Goal: Register for event/course

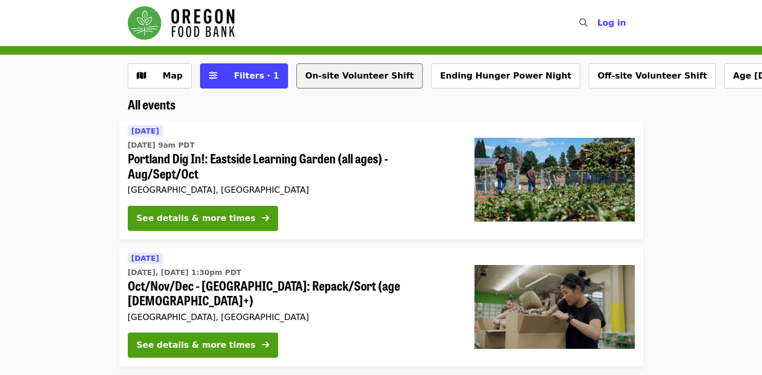
click at [347, 74] on button "On-site Volunteer Shift" at bounding box center [359, 75] width 126 height 25
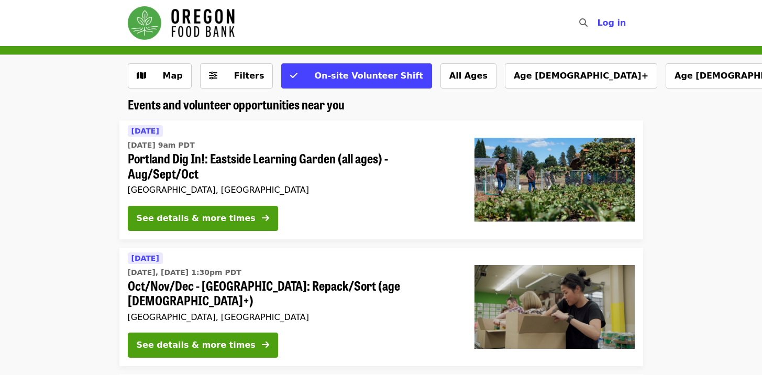
click at [186, 29] on img "Main navigation" at bounding box center [181, 23] width 107 height 34
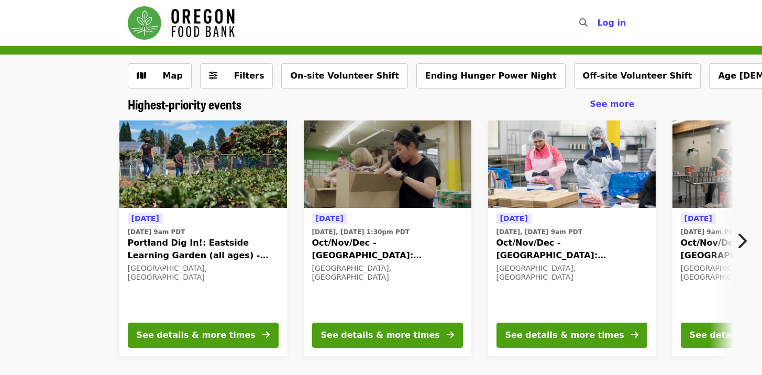
click at [195, 25] on img "Main navigation" at bounding box center [181, 23] width 107 height 34
click at [152, 23] on img "Main navigation" at bounding box center [181, 23] width 107 height 34
click at [333, 73] on button "On-site Volunteer Shift" at bounding box center [344, 75] width 126 height 25
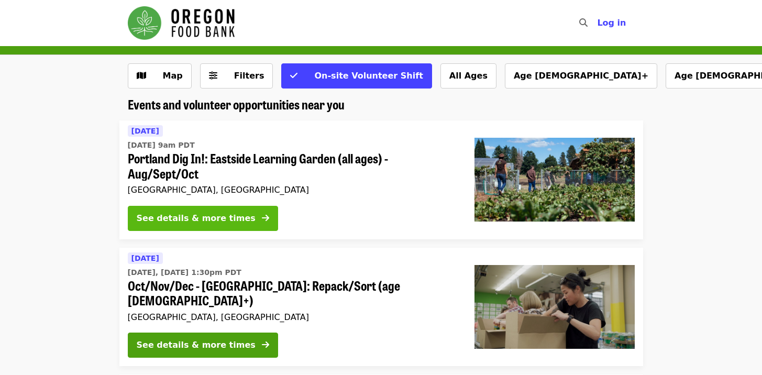
click at [198, 217] on div "See details & more times" at bounding box center [196, 218] width 119 height 13
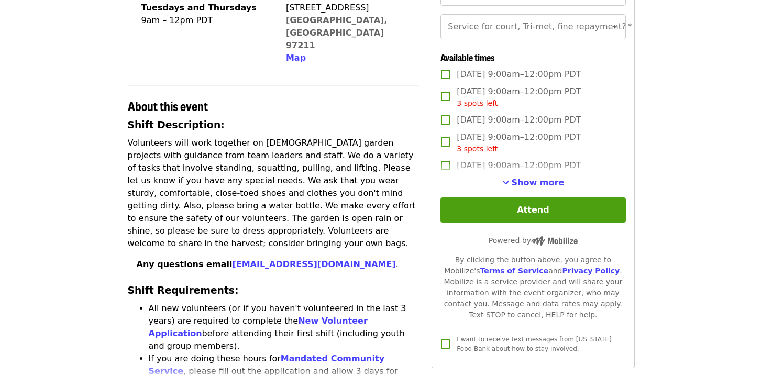
scroll to position [275, 0]
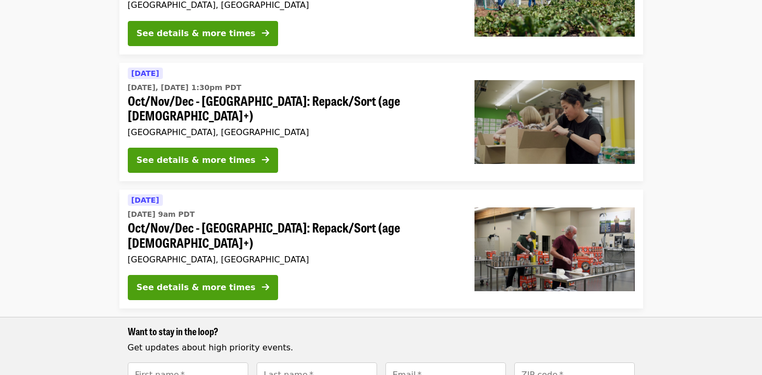
scroll to position [186, 0]
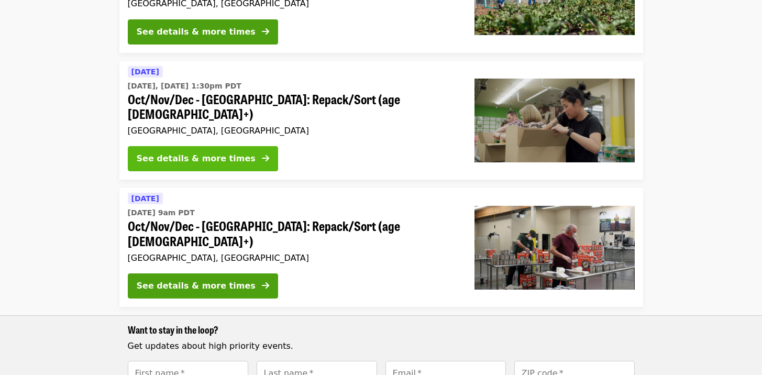
click at [203, 152] on div "See details & more times" at bounding box center [196, 158] width 119 height 13
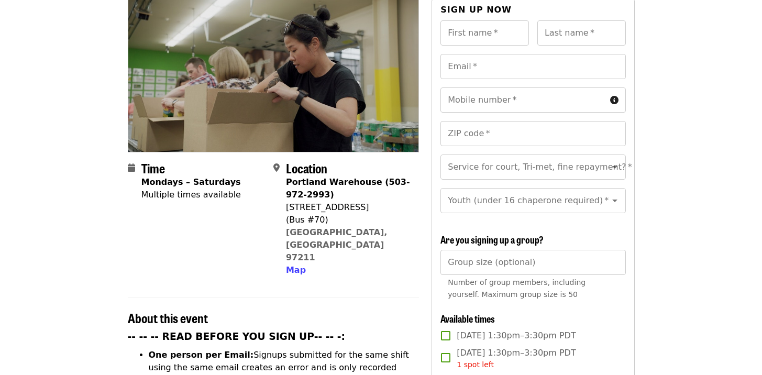
scroll to position [122, 0]
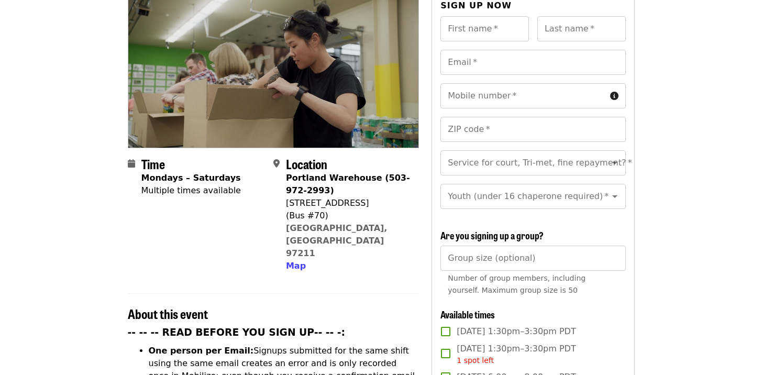
click at [283, 181] on span at bounding box center [279, 215] width 13 height 115
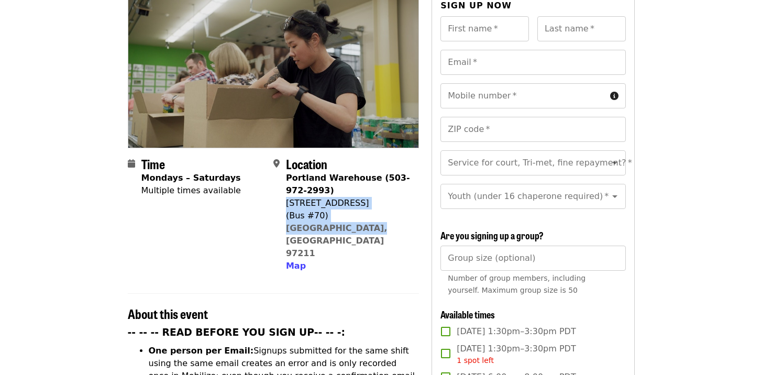
drag, startPoint x: 286, startPoint y: 183, endPoint x: 364, endPoint y: 211, distance: 82.8
click at [364, 211] on div "Portland Warehouse (503-972-2993) [STREET_ADDRESS] Map" at bounding box center [348, 222] width 125 height 101
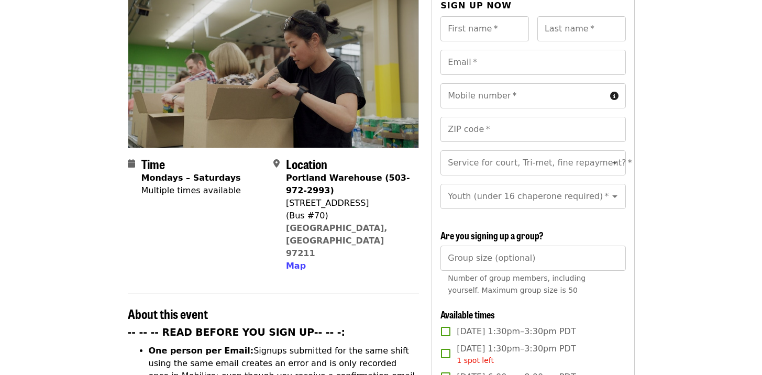
click at [297, 261] on span "Map" at bounding box center [296, 266] width 20 height 10
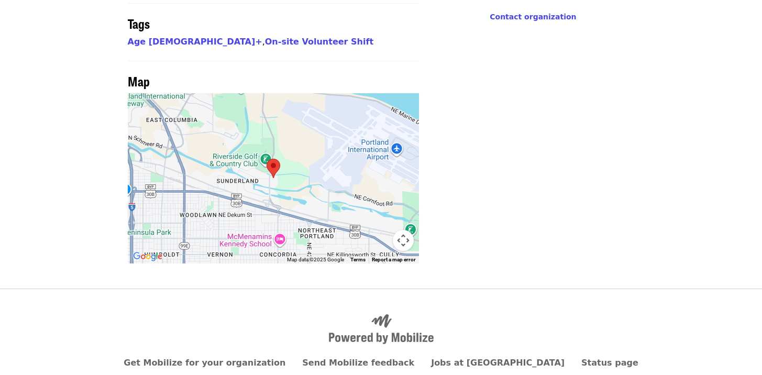
scroll to position [873, 0]
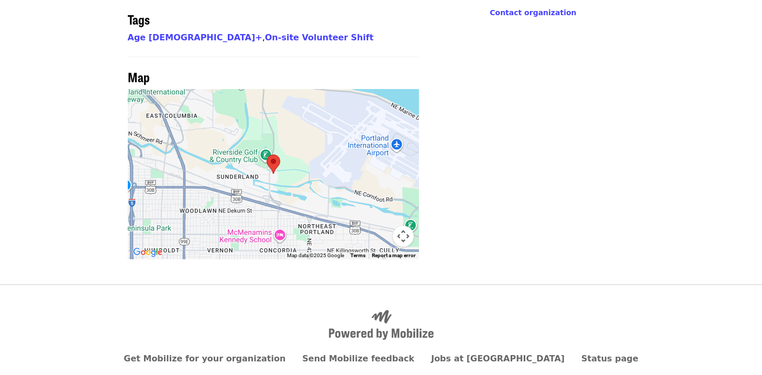
click at [293, 104] on div at bounding box center [274, 174] width 292 height 170
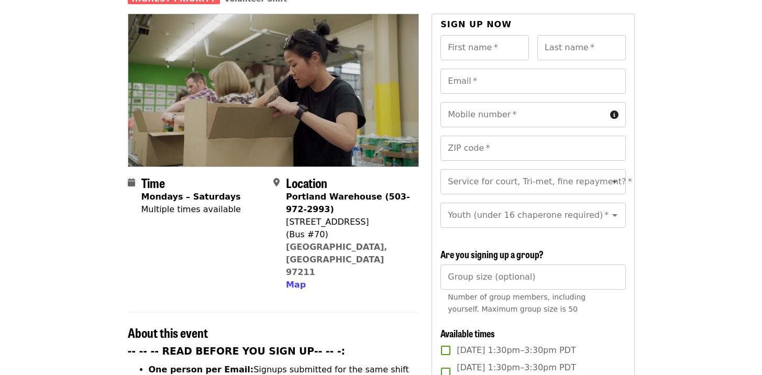
scroll to position [103, 0]
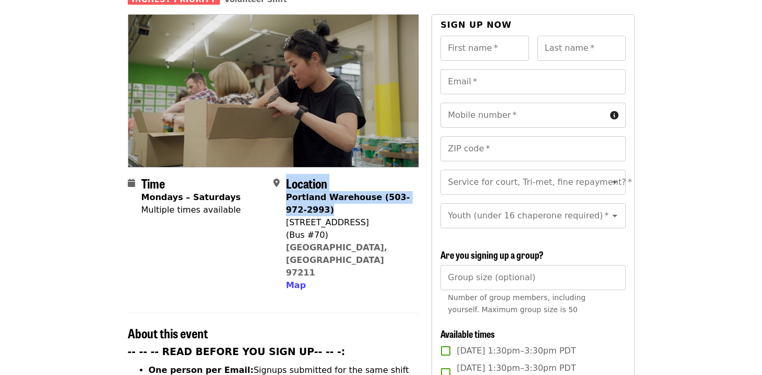
drag, startPoint x: 280, startPoint y: 201, endPoint x: 356, endPoint y: 196, distance: 75.5
click at [356, 196] on div "Location [GEOGRAPHIC_DATA] (503-972-2993) [STREET_ADDRESS] Map" at bounding box center [341, 234] width 137 height 116
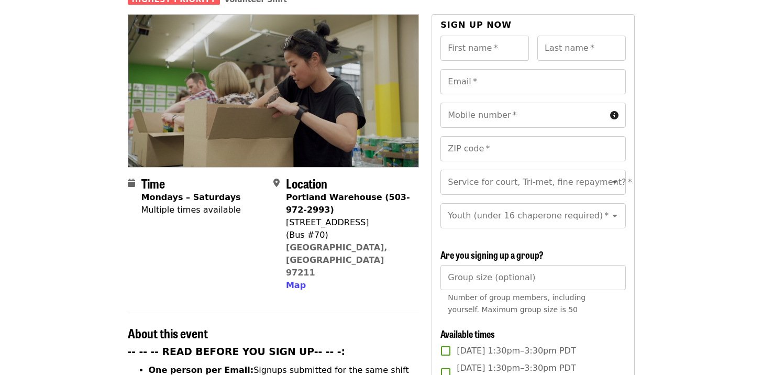
click at [379, 216] on div "[STREET_ADDRESS]" at bounding box center [348, 222] width 125 height 13
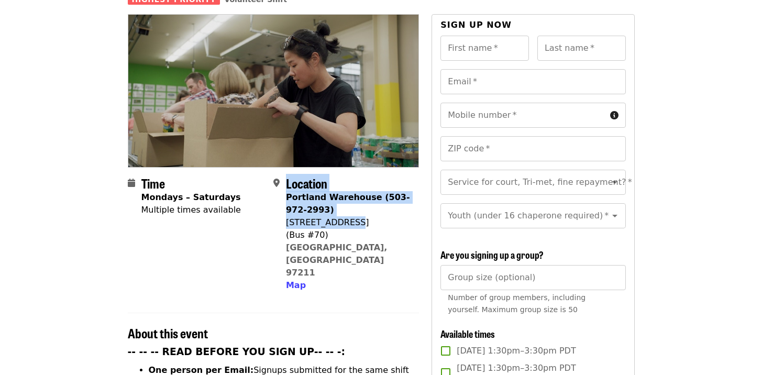
drag, startPoint x: 359, startPoint y: 202, endPoint x: 282, endPoint y: 207, distance: 76.6
click at [282, 207] on div "Location [GEOGRAPHIC_DATA] (503-972-2993) [STREET_ADDRESS] Map" at bounding box center [341, 234] width 137 height 116
copy div "Location [GEOGRAPHIC_DATA] (503-972-2993) [STREET_ADDRESS]"
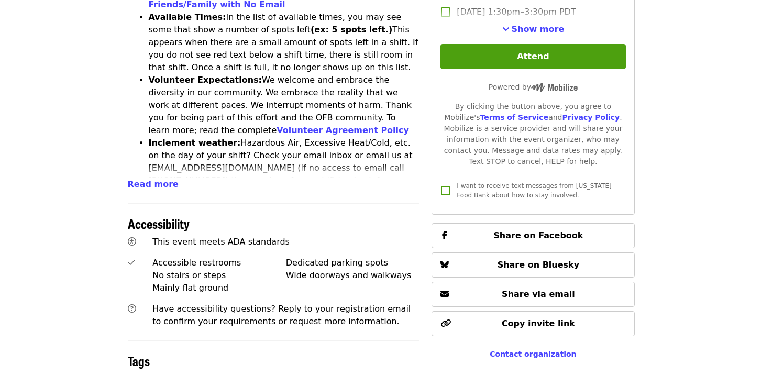
scroll to position [535, 0]
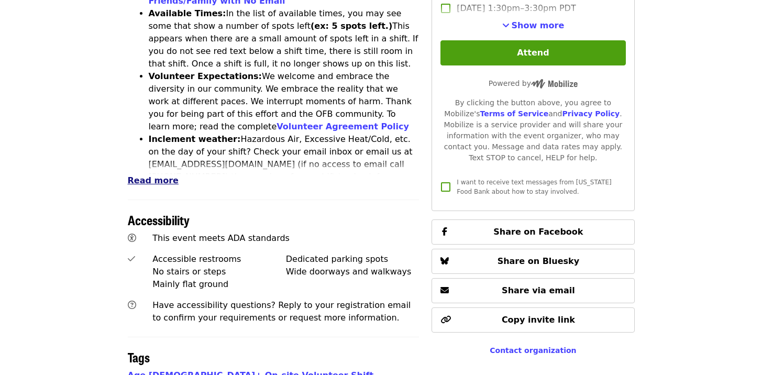
click at [148, 175] on span "Read more" at bounding box center [153, 180] width 51 height 10
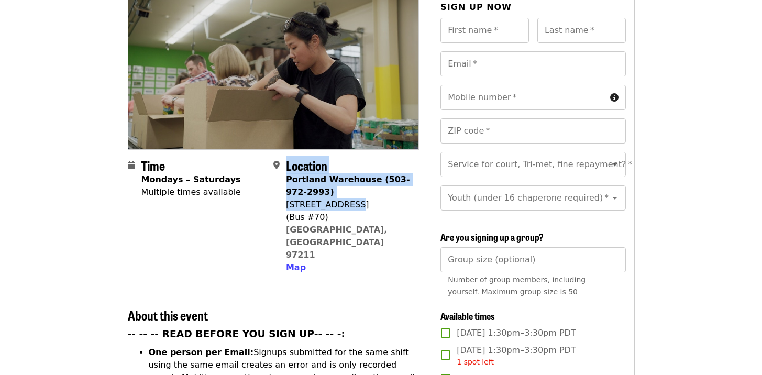
scroll to position [0, 0]
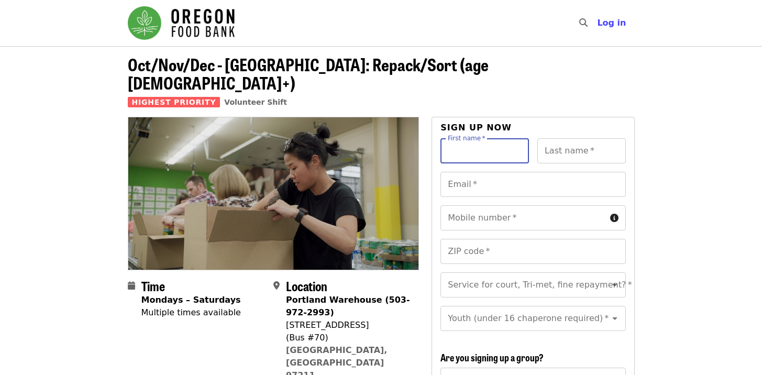
click at [483, 138] on input "First name   *" at bounding box center [484, 150] width 89 height 25
type input "*********"
click at [573, 138] on input "Last name   *" at bounding box center [581, 150] width 89 height 25
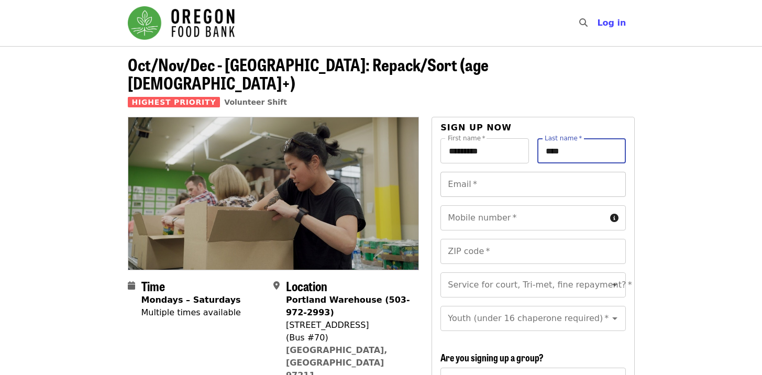
type input "****"
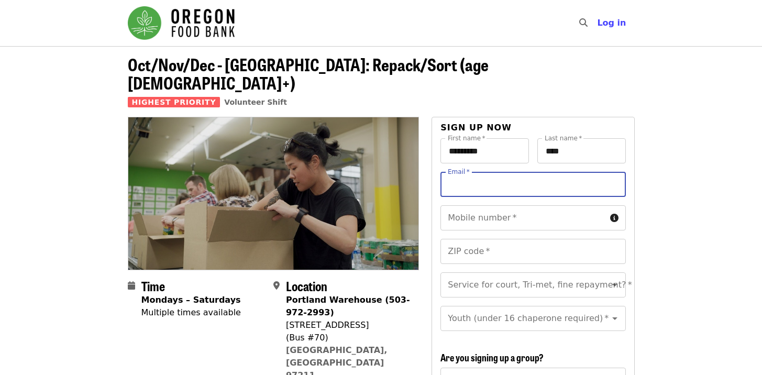
click at [485, 172] on input "Email   *" at bounding box center [532, 184] width 185 height 25
type input "**********"
click at [511, 205] on input "Mobile number   *" at bounding box center [522, 217] width 165 height 25
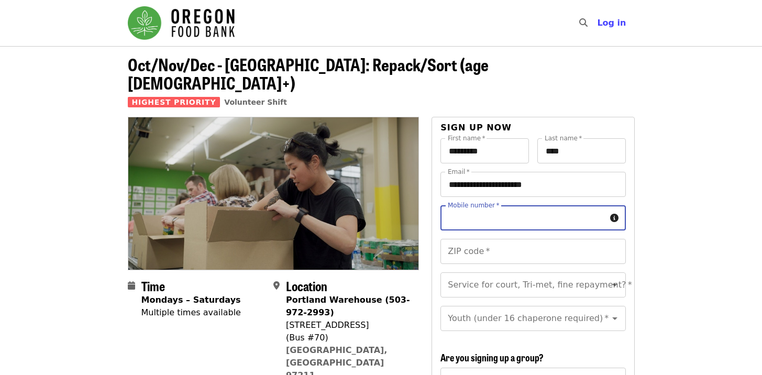
type input "**********"
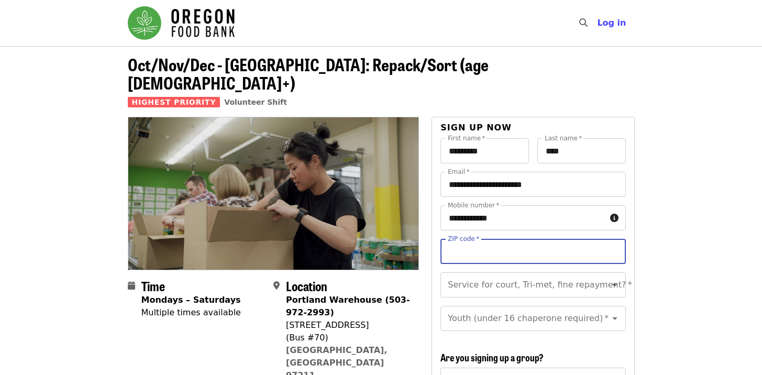
click at [503, 239] on input "ZIP code   *" at bounding box center [532, 251] width 185 height 25
type input "*****"
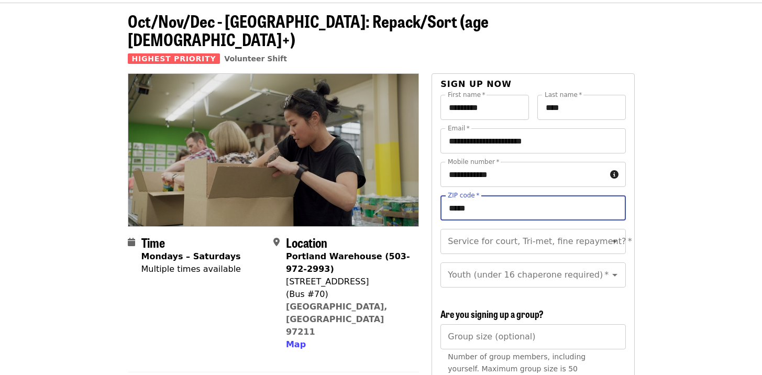
scroll to position [12, 0]
click at [596, 224] on icon "Clear" at bounding box center [601, 229] width 10 height 10
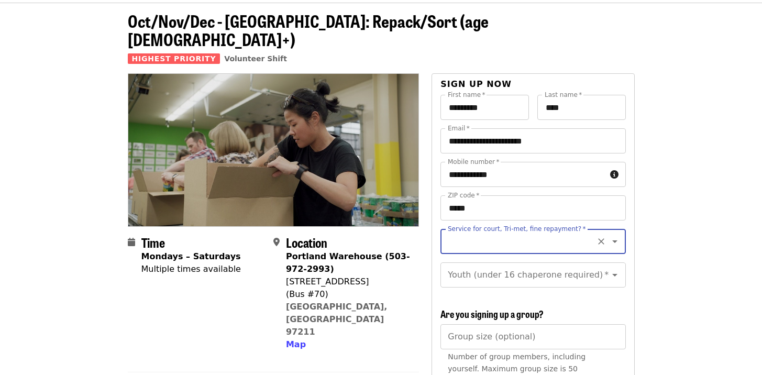
scroll to position [0, 0]
click at [596, 236] on icon "Clear" at bounding box center [601, 241] width 10 height 10
click at [609, 235] on icon "Open" at bounding box center [615, 241] width 13 height 13
click at [457, 252] on li "No" at bounding box center [528, 251] width 177 height 19
type input "**"
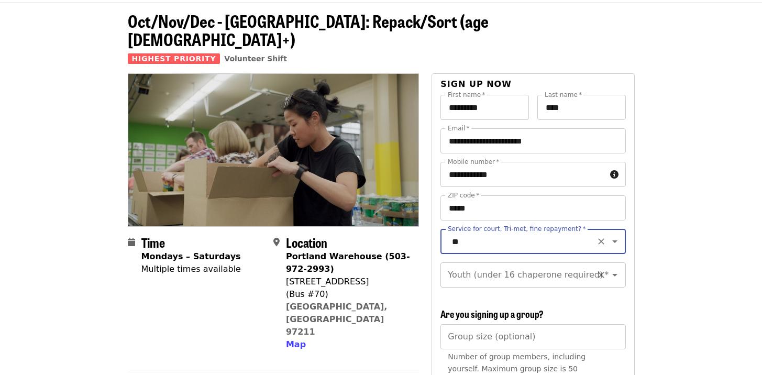
click at [609, 269] on icon "Open" at bounding box center [615, 275] width 13 height 13
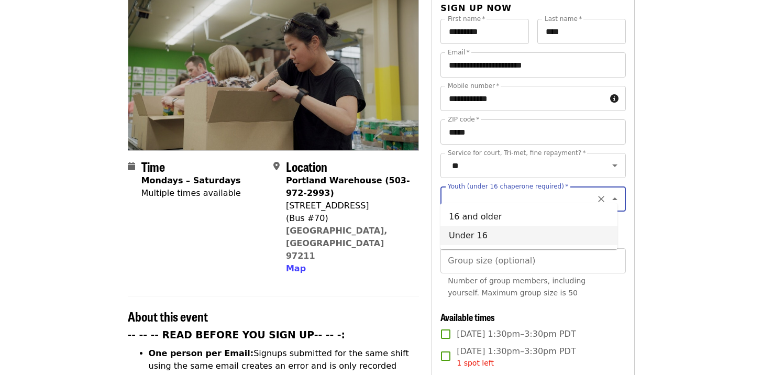
scroll to position [122, 0]
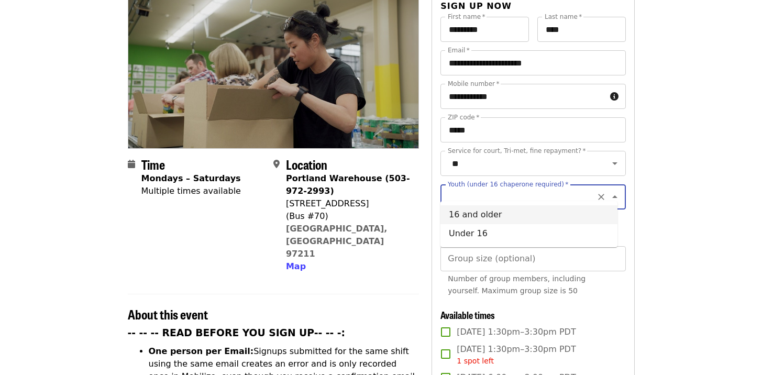
click at [494, 213] on li "16 and older" at bounding box center [528, 214] width 177 height 19
type input "**********"
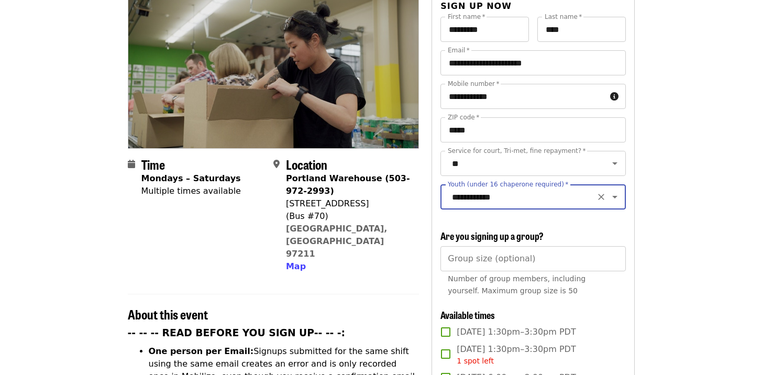
click at [598, 194] on icon "Clear" at bounding box center [601, 197] width 6 height 6
click at [609, 191] on icon "Open" at bounding box center [615, 197] width 13 height 13
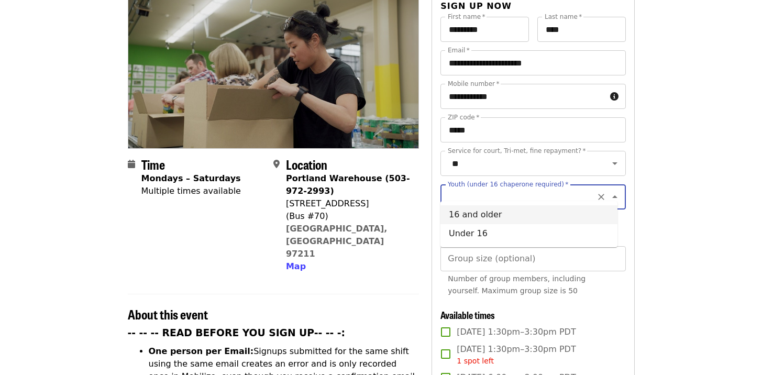
click at [598, 194] on icon "Clear" at bounding box center [601, 197] width 6 height 6
click at [491, 212] on li "16 and older" at bounding box center [528, 214] width 177 height 19
type input "**********"
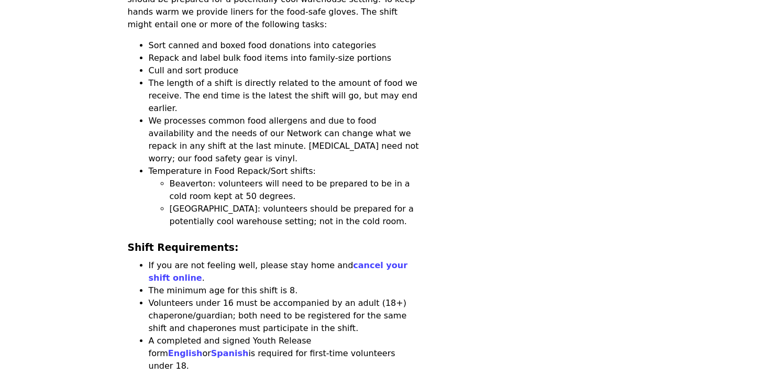
scroll to position [935, 0]
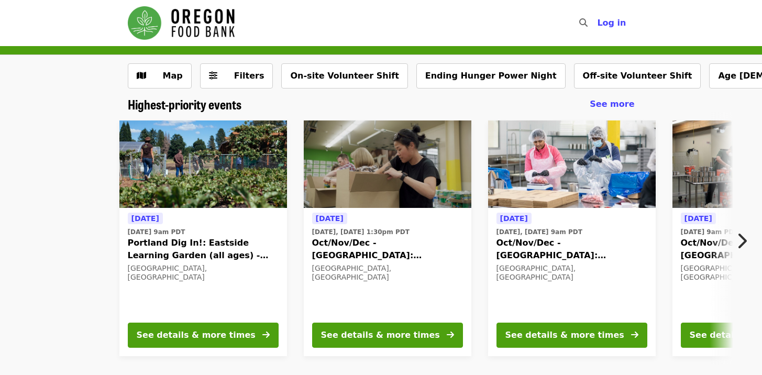
click at [747, 240] on button "Next item" at bounding box center [744, 240] width 35 height 29
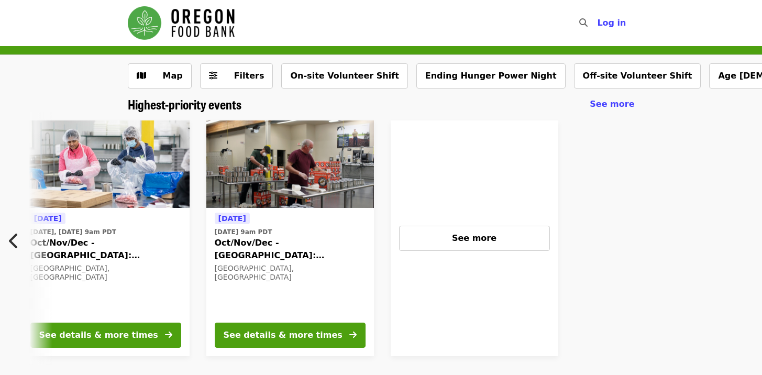
scroll to position [0, 467]
click at [12, 240] on icon "chevron-left icon" at bounding box center [14, 241] width 10 height 20
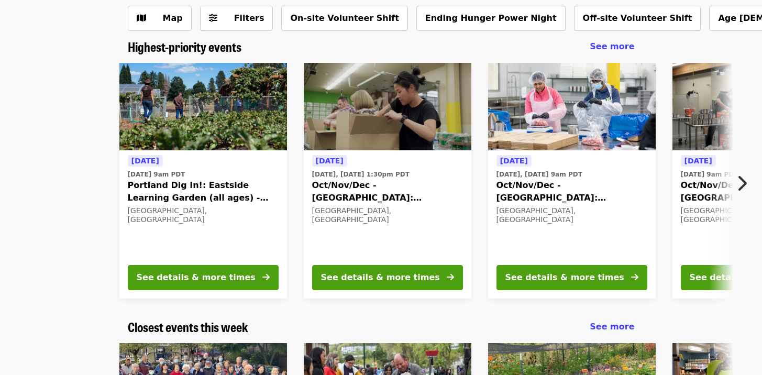
scroll to position [0, 0]
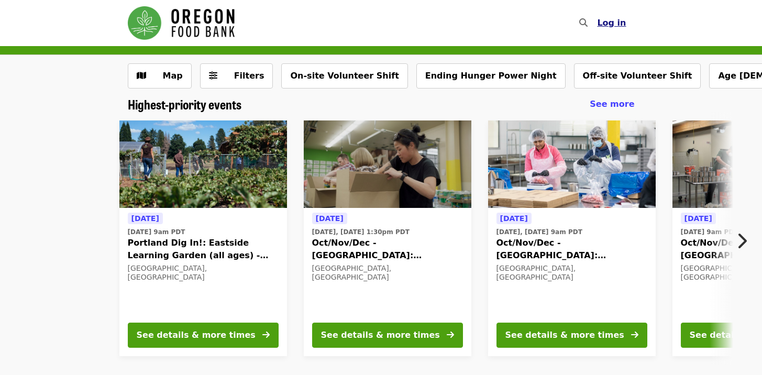
click at [617, 23] on span "Log in" at bounding box center [611, 23] width 29 height 10
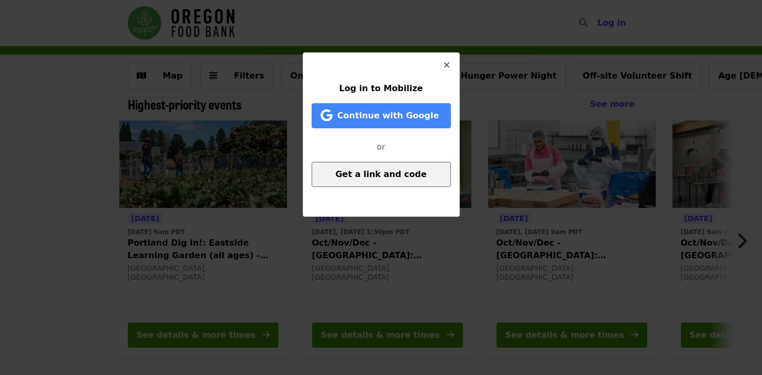
click at [380, 172] on span "Get a link and code" at bounding box center [380, 174] width 91 height 10
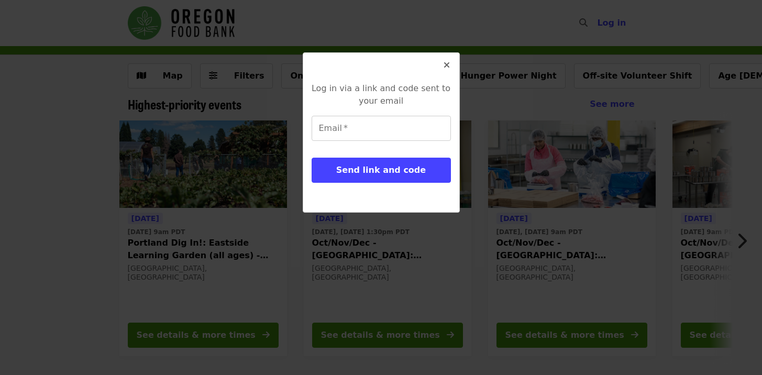
click at [445, 64] on icon "times icon" at bounding box center [447, 65] width 6 height 10
